Goal: Task Accomplishment & Management: Manage account settings

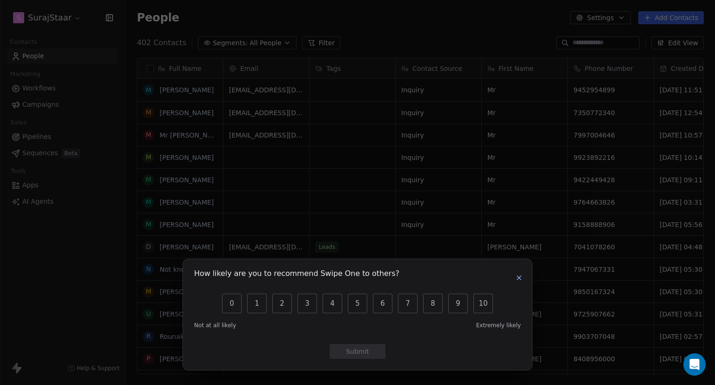
scroll to position [331, 582]
click at [518, 278] on icon "button" at bounding box center [519, 277] width 7 height 7
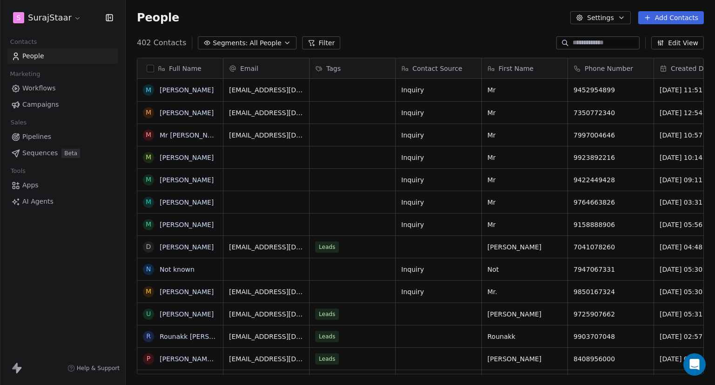
click at [43, 90] on span "Workflows" at bounding box center [39, 88] width 34 height 10
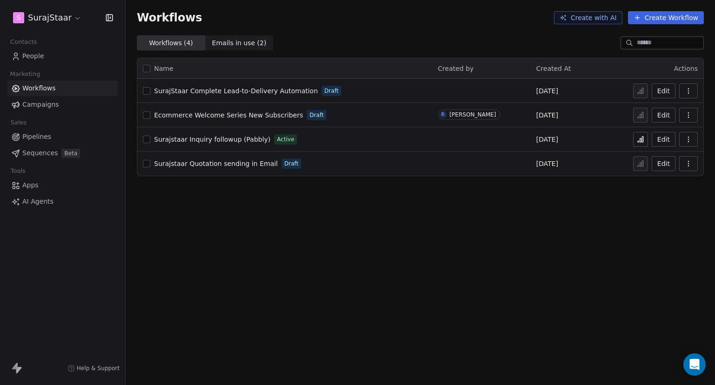
click at [660, 140] on button "Edit" at bounding box center [664, 139] width 24 height 15
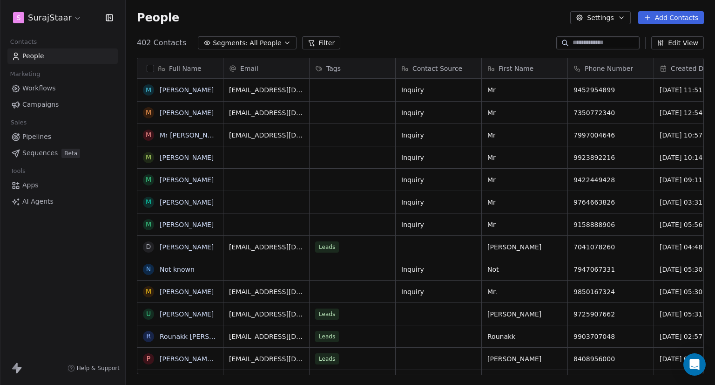
scroll to position [7, 7]
click at [58, 92] on link "Workflows" at bounding box center [62, 88] width 110 height 15
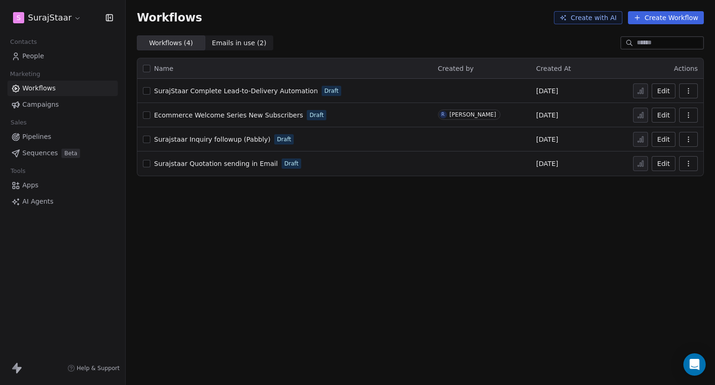
click at [659, 139] on button "Edit" at bounding box center [664, 139] width 24 height 15
click at [658, 142] on button "Edit" at bounding box center [664, 139] width 24 height 15
